Goal: Transaction & Acquisition: Obtain resource

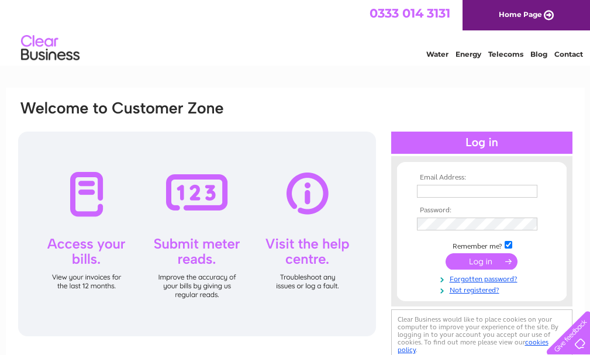
type input "homehardwarealness@gmail.com"
click at [478, 262] on input "submit" at bounding box center [481, 261] width 72 height 16
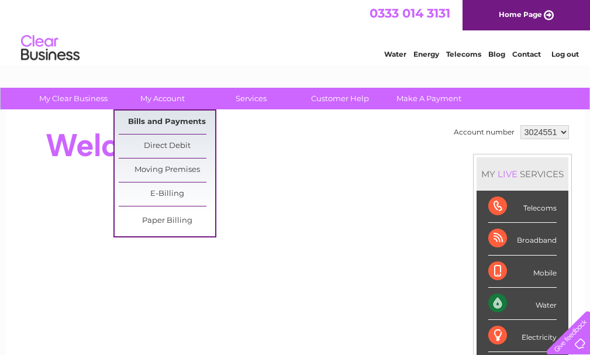
click at [168, 125] on link "Bills and Payments" at bounding box center [167, 121] width 96 height 23
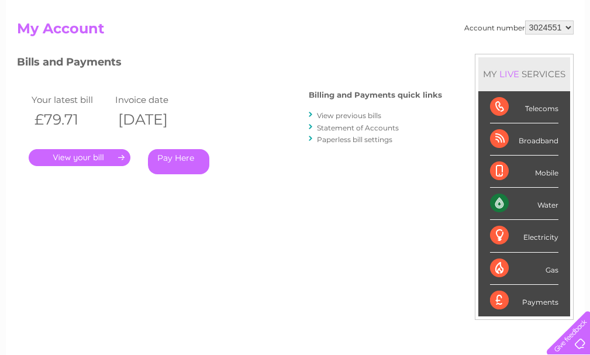
scroll to position [117, 0]
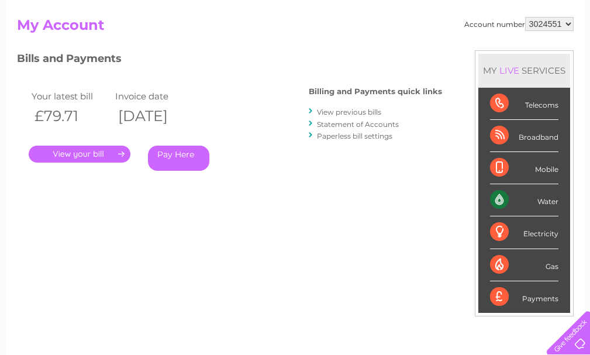
click at [362, 112] on link "View previous bills" at bounding box center [349, 112] width 64 height 9
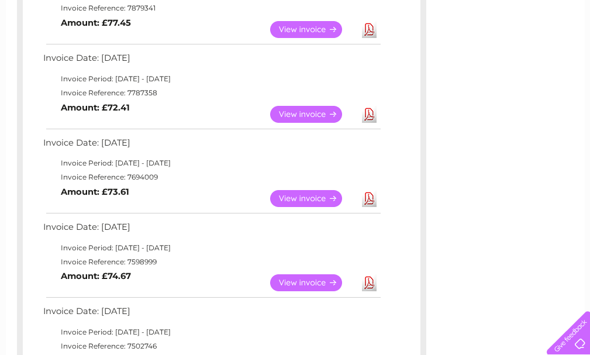
scroll to position [351, 0]
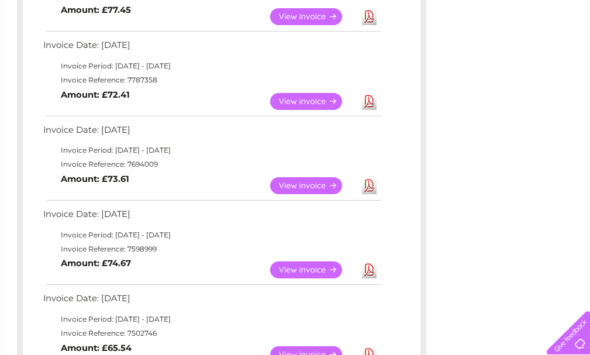
click at [305, 185] on link "View" at bounding box center [313, 185] width 86 height 17
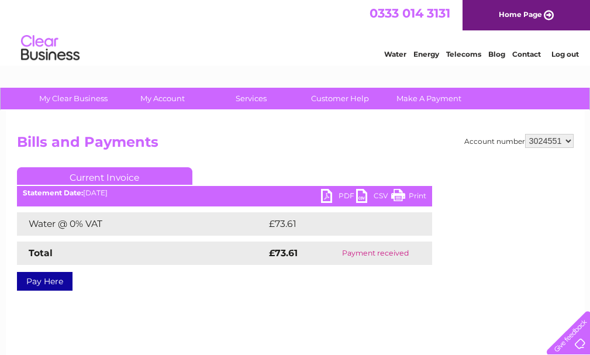
click at [336, 196] on link "PDF" at bounding box center [338, 197] width 35 height 17
click at [562, 54] on link "Log out" at bounding box center [564, 54] width 27 height 9
